Goal: Task Accomplishment & Management: Manage account settings

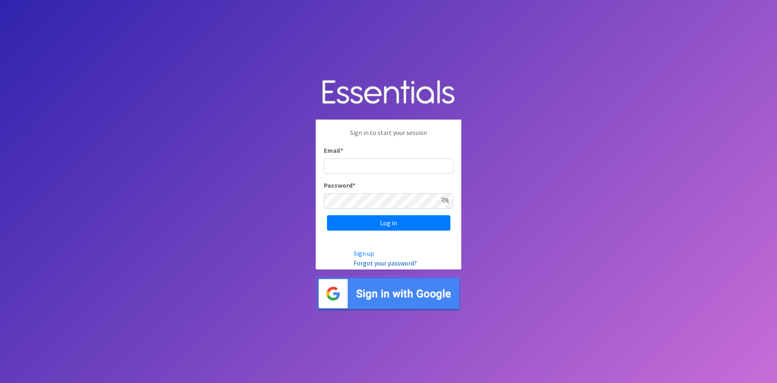
click at [395, 264] on link "Forgot your password?" at bounding box center [385, 263] width 63 height 8
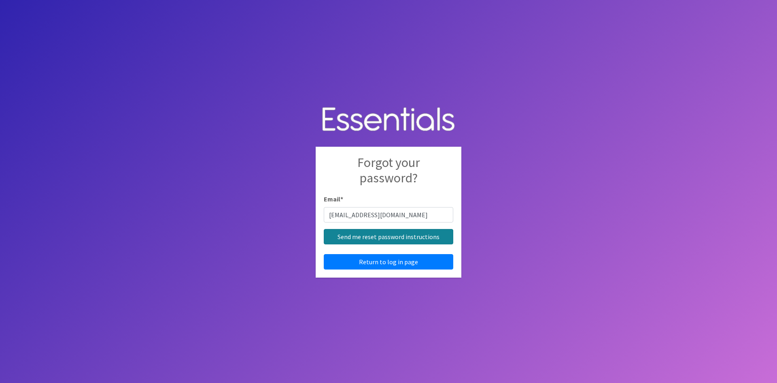
type input "[EMAIL_ADDRESS][DOMAIN_NAME]"
click at [386, 241] on input "Send me reset password instructions" at bounding box center [389, 236] width 130 height 15
